Goal: Navigation & Orientation: Go to known website

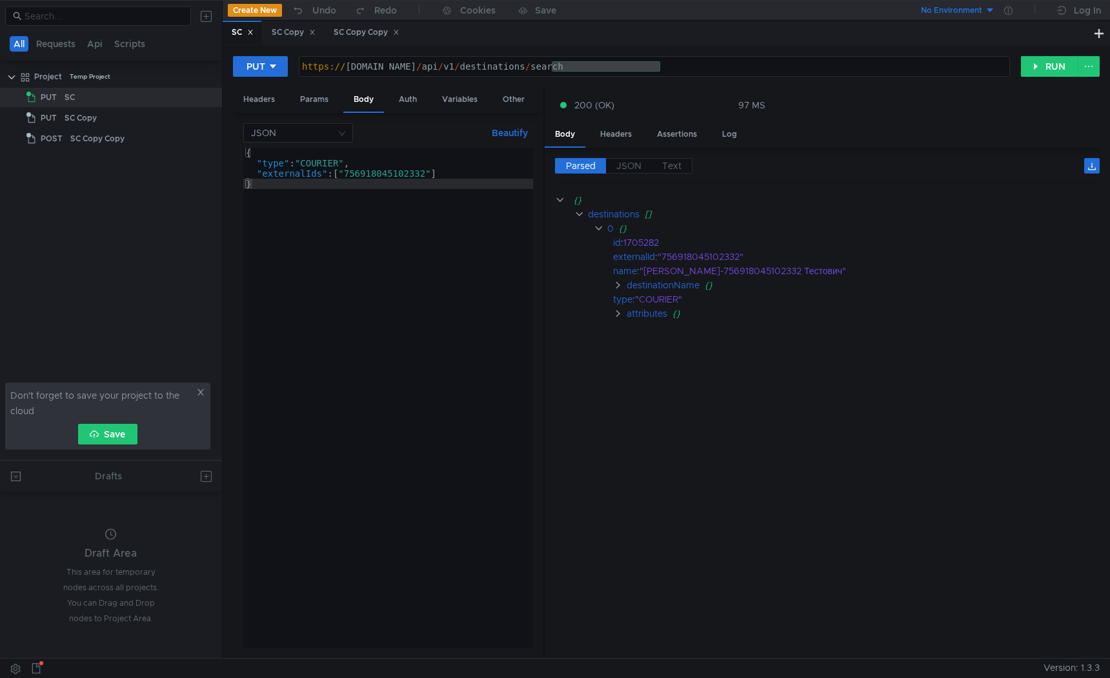
scroll to position [0, 15]
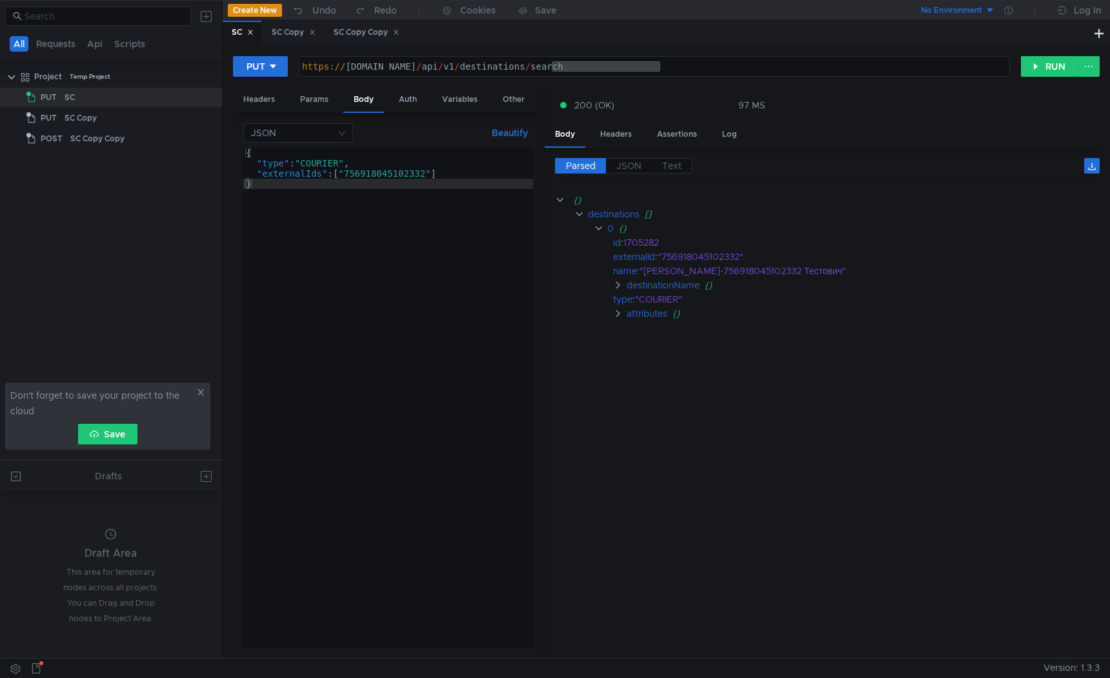
scroll to position [0, 15]
